Goal: Task Accomplishment & Management: Manage account settings

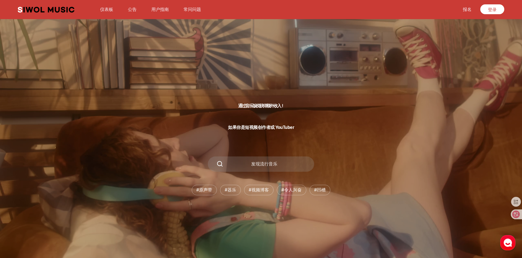
click at [335, 134] on div "通过音乐版税获得额外收入！ 如果你是短视频创作者或 YouTuber 发现流行音乐 # 原声带 # 器乐 # 视频博客 # 令人兴奋 # 凹槽" at bounding box center [261, 142] width 522 height 232
click at [202, 189] on font "原声带" at bounding box center [205, 189] width 13 height 5
click at [234, 189] on font "器乐" at bounding box center [231, 189] width 9 height 5
click at [261, 190] on font "视频博客" at bounding box center [259, 189] width 17 height 5
click at [134, 8] on font "公告" at bounding box center [132, 9] width 9 height 5
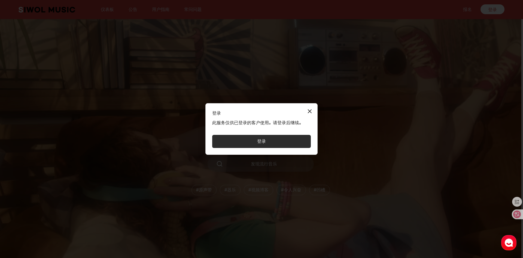
click at [309, 112] on button "关闭模式" at bounding box center [309, 110] width 11 height 11
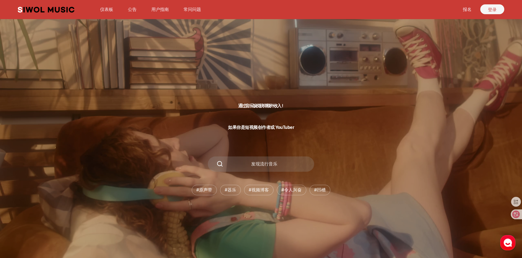
click at [496, 12] on font "登录" at bounding box center [492, 9] width 9 height 5
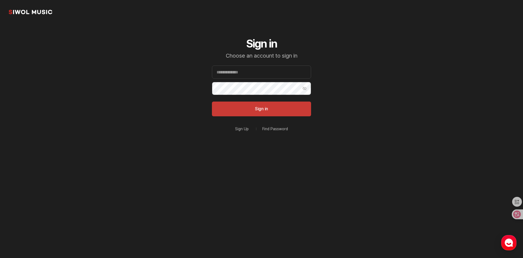
type input "**********"
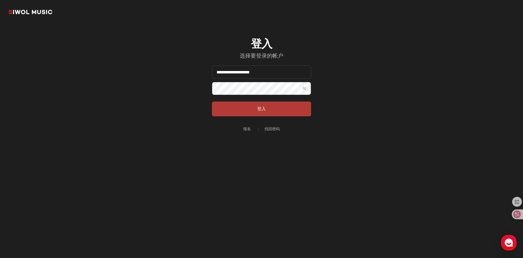
click at [247, 113] on button "登入" at bounding box center [261, 108] width 99 height 15
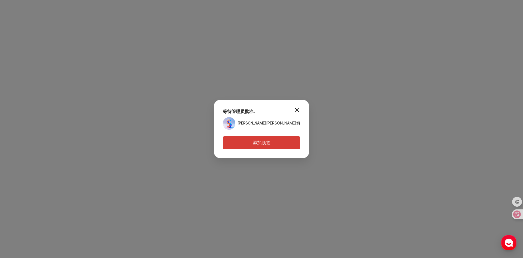
click at [293, 108] on button "modal.close" at bounding box center [297, 109] width 11 height 11
